Goal: Task Accomplishment & Management: Complete application form

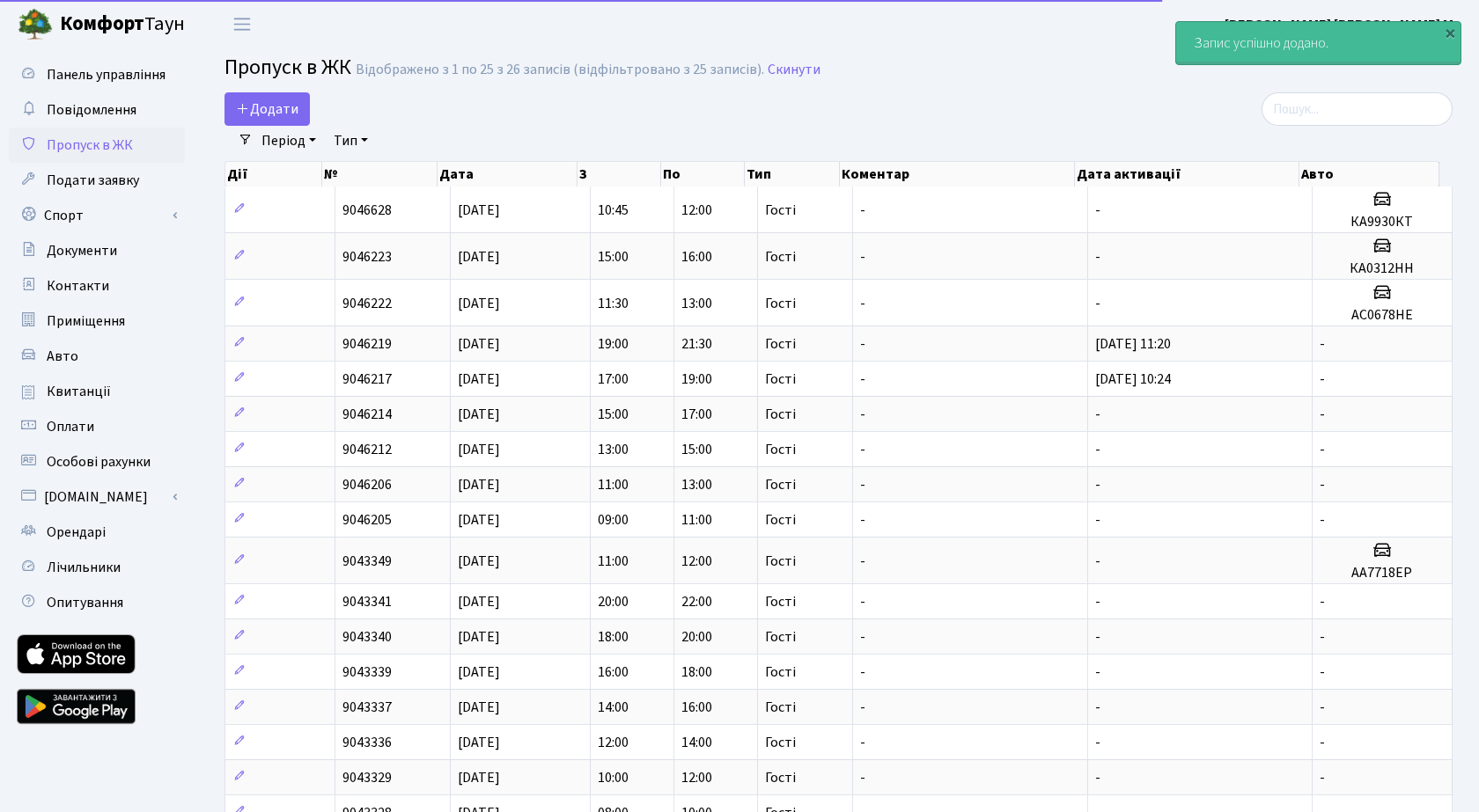
select select "25"
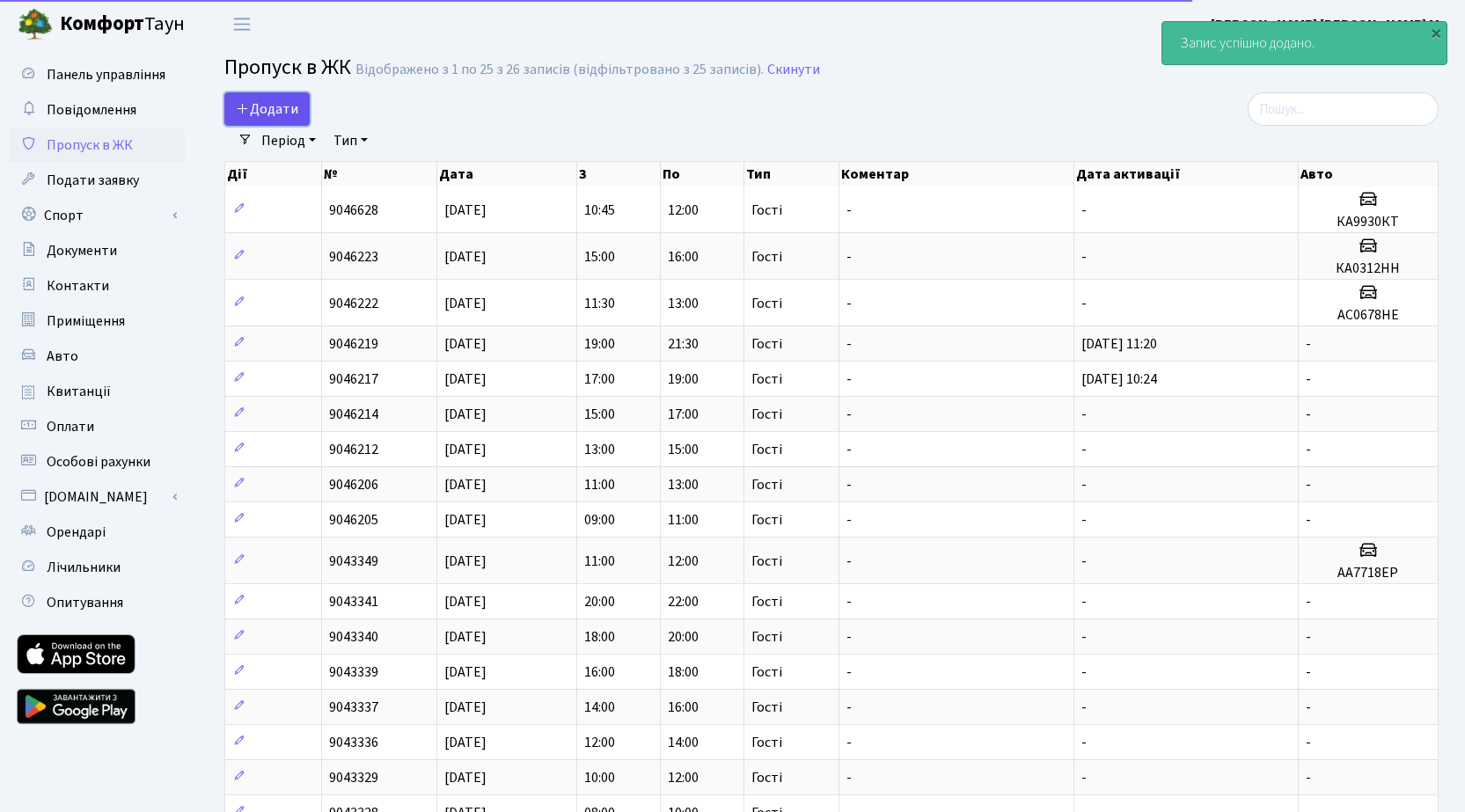
click at [277, 109] on span "Додати" at bounding box center [267, 109] width 63 height 20
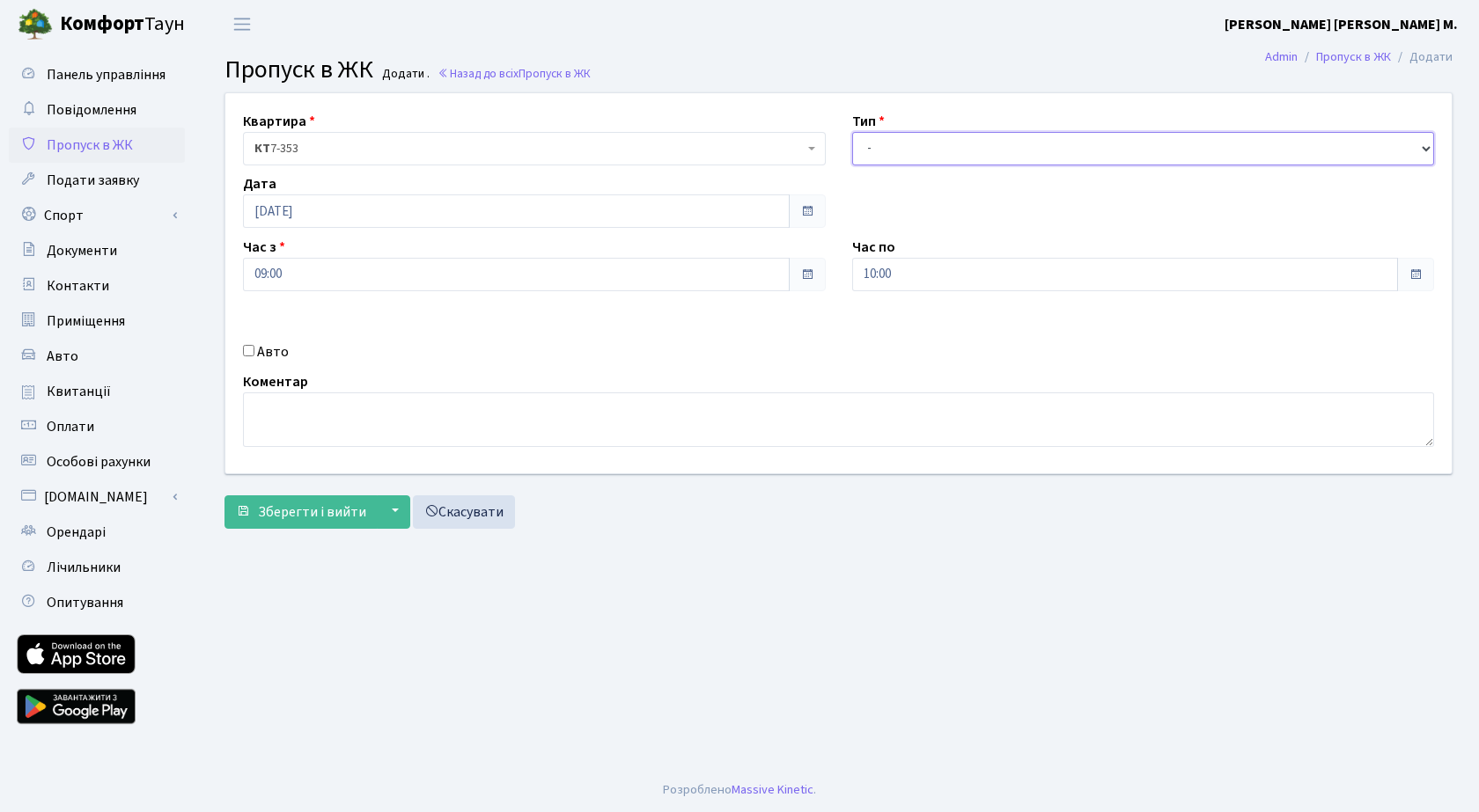
click at [911, 140] on select "- Доставка Таксі Гості Сервіс" at bounding box center [1144, 148] width 583 height 33
select select "3"
click at [853, 132] on select "- Доставка Таксі Гості Сервіс" at bounding box center [1144, 148] width 583 height 33
click at [299, 517] on span "Зберегти і вийти" at bounding box center [312, 513] width 108 height 20
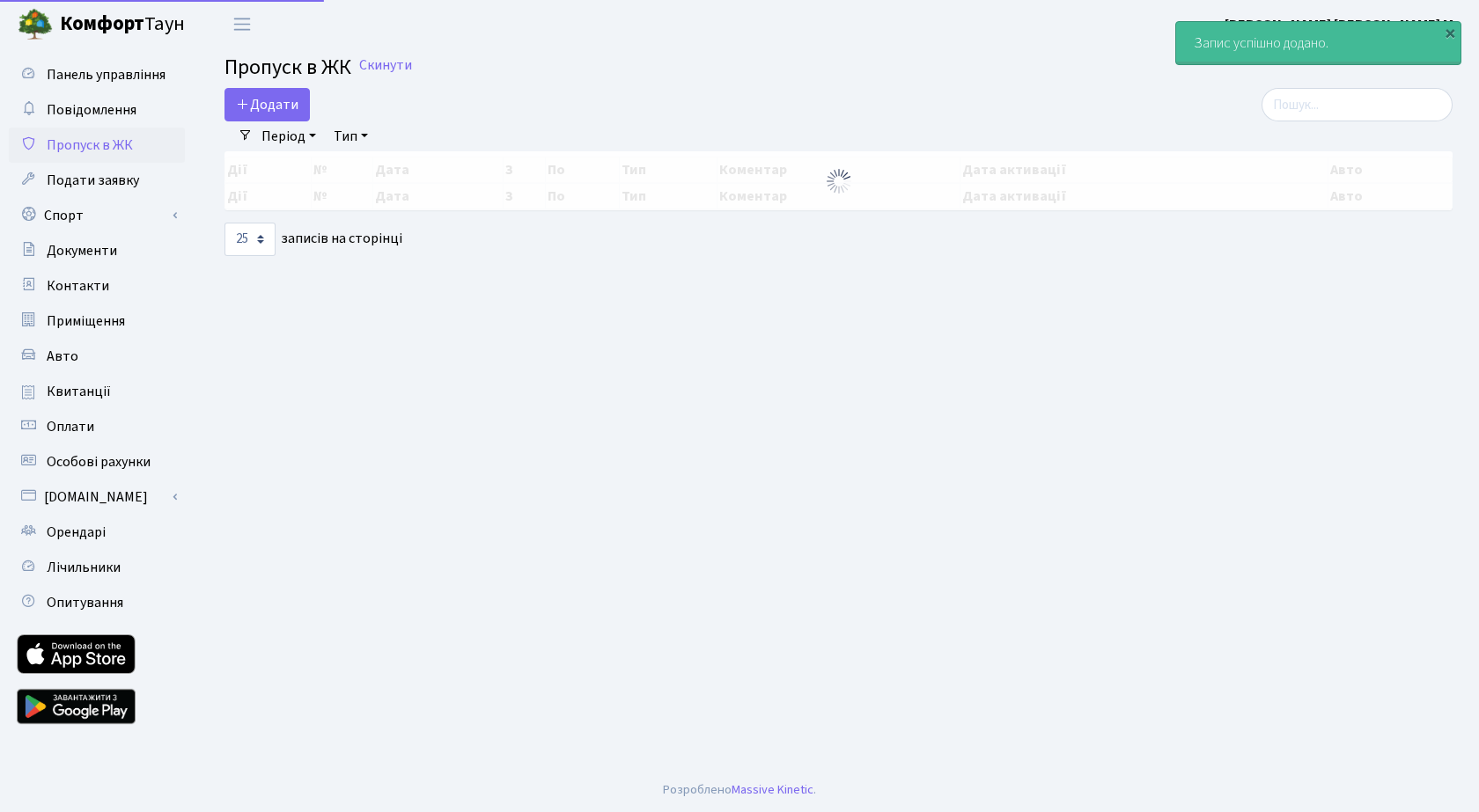
select select "25"
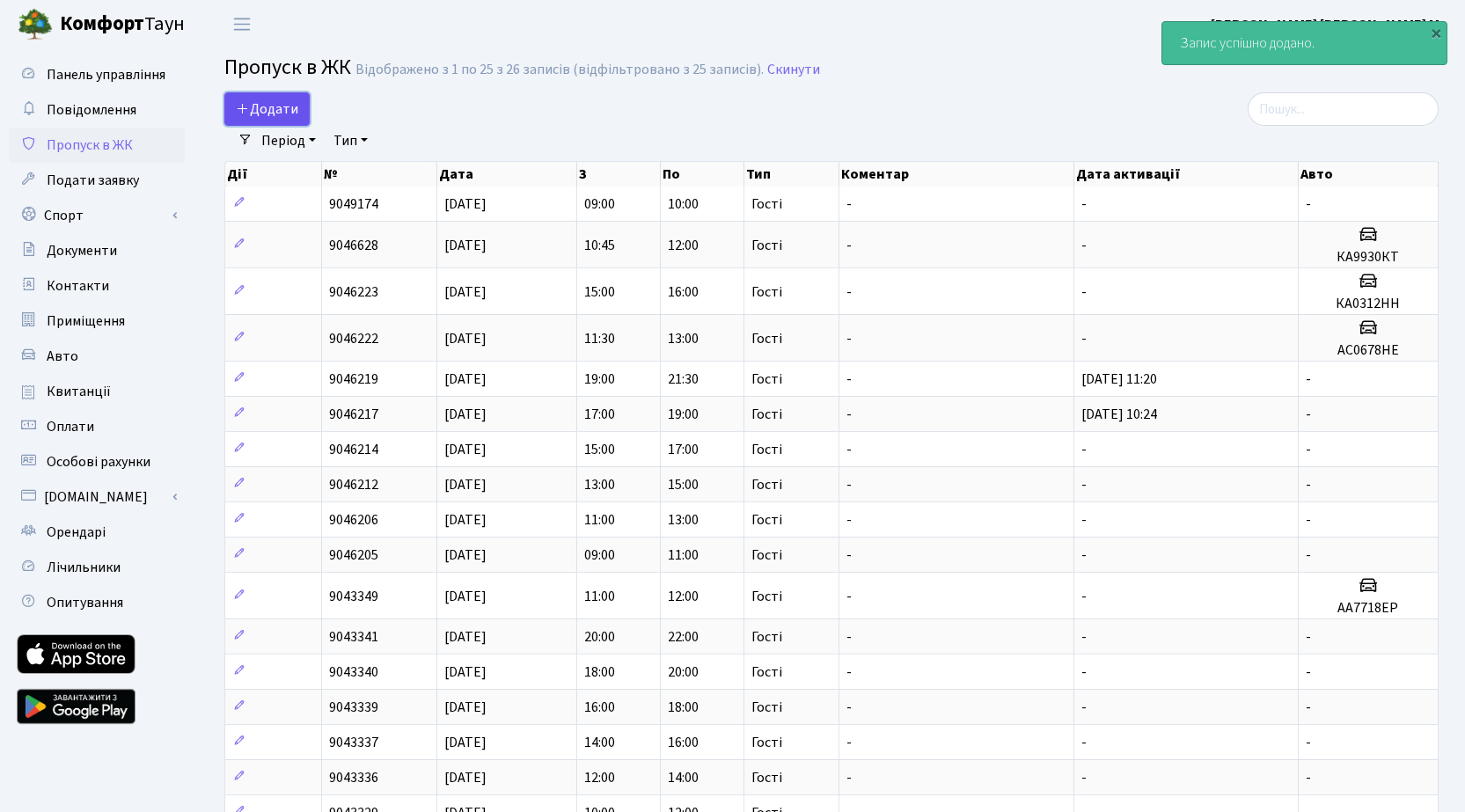
click at [282, 111] on span "Додати" at bounding box center [267, 109] width 63 height 20
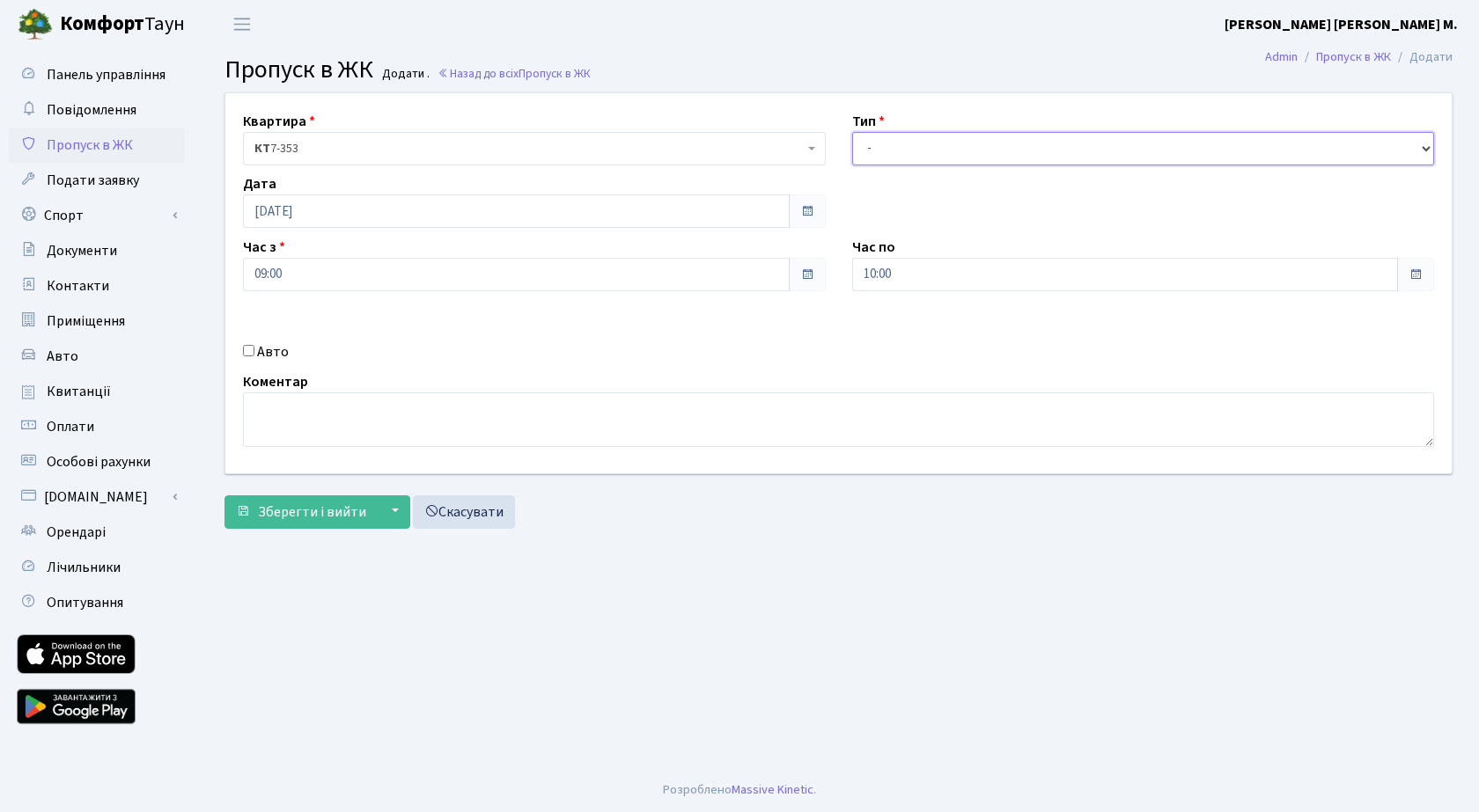
click at [933, 148] on select "- Доставка Таксі Гості Сервіс" at bounding box center [1144, 148] width 583 height 33
select select "3"
click at [853, 132] on select "- Доставка Таксі Гості Сервіс" at bounding box center [1144, 148] width 583 height 33
click at [298, 510] on span "Зберегти і вийти" at bounding box center [312, 513] width 108 height 20
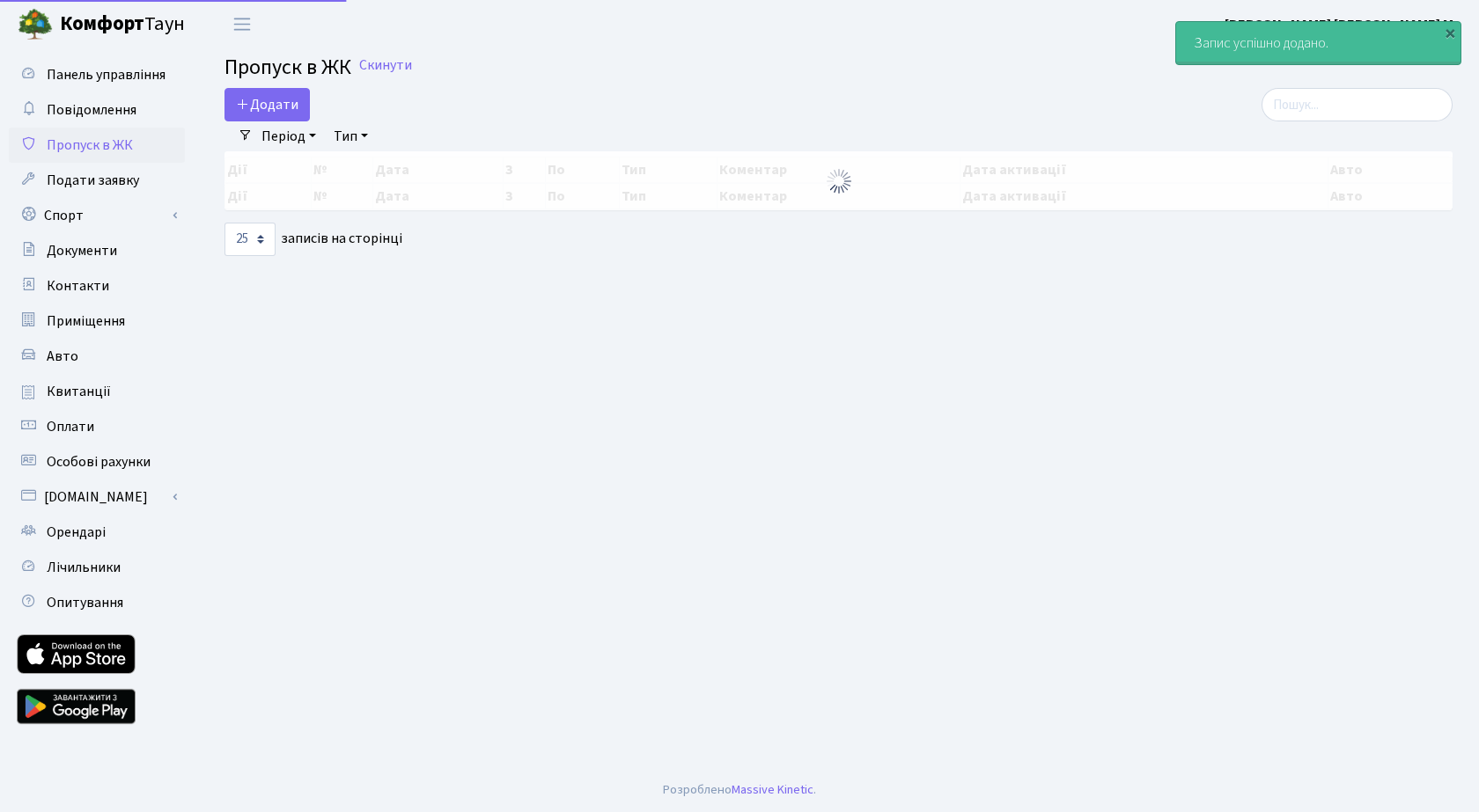
select select "25"
